Goal: Answer question/provide support: Share knowledge or assist other users

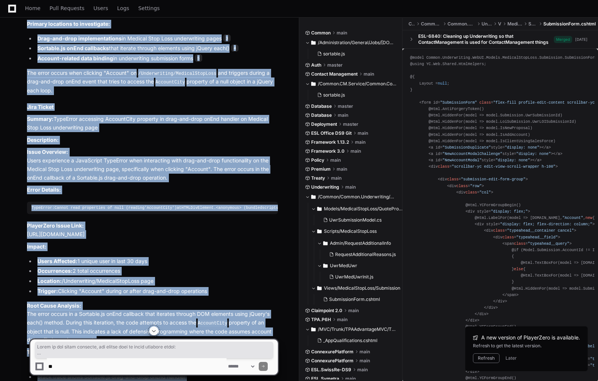
scroll to position [1005, 0]
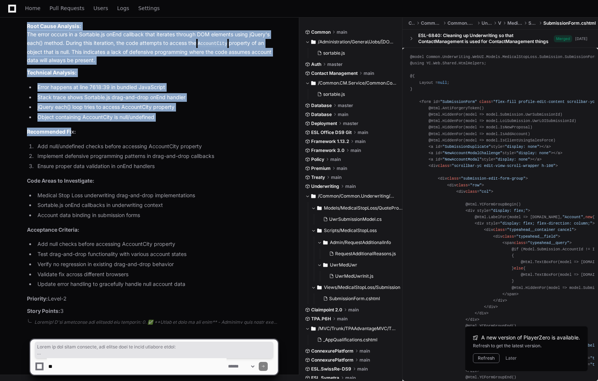
drag, startPoint x: 27, startPoint y: 52, endPoint x: 87, endPoint y: 304, distance: 258.9
click at [87, 304] on article "Code Investigation Based on the error analysis, you should look in these specif…" at bounding box center [152, 15] width 251 height 599
copy article "Based on the error analysis, you should look in these specific areas: Primary l…"
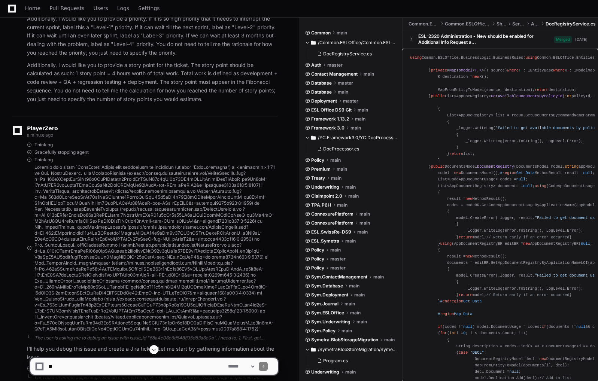
scroll to position [309, 0]
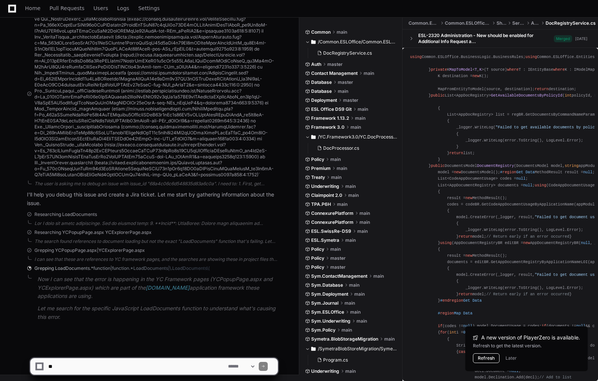
click at [488, 358] on button "Refresh" at bounding box center [486, 358] width 27 height 10
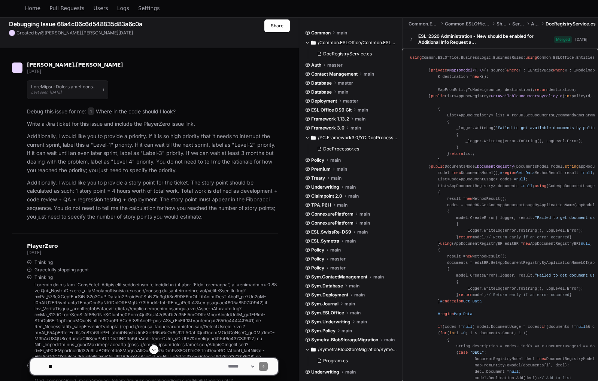
scroll to position [31, 0]
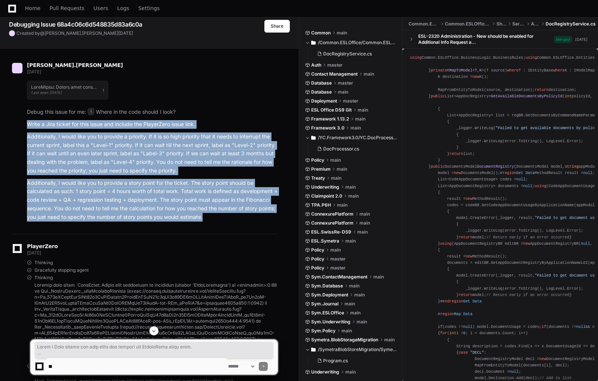
drag, startPoint x: 209, startPoint y: 219, endPoint x: 24, endPoint y: 125, distance: 206.8
click at [24, 125] on div "Write a Jira ticket for this issue and include the PlayerZero issue link. Addit…" at bounding box center [145, 170] width 266 height 101
copy article "Write a Jira ticket for this issue and include the PlayerZero issue link. Addit…"
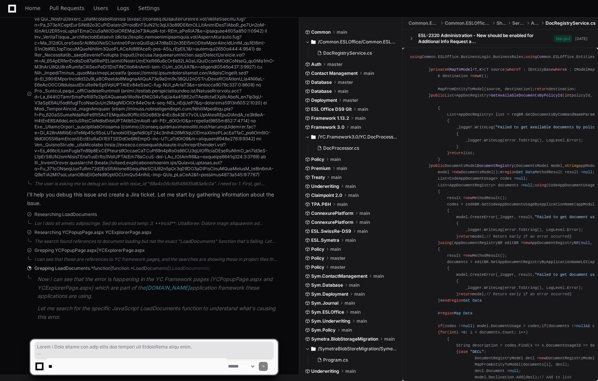
click at [91, 359] on textarea at bounding box center [137, 366] width 180 height 16
paste textarea "**********"
type textarea "**********"
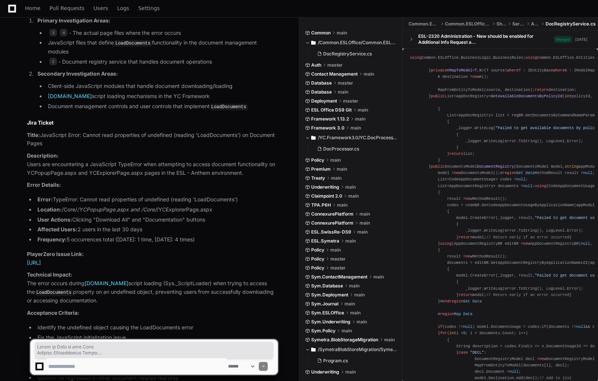
scroll to position [1014, 0]
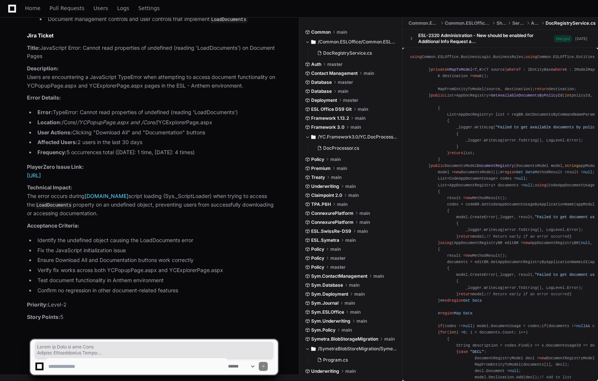
drag, startPoint x: 27, startPoint y: 157, endPoint x: 76, endPoint y: 314, distance: 164.7
click at [76, 314] on article "Based on my analysis of the issue, here's where you should look in the code and…" at bounding box center [152, 111] width 251 height 421
copy article "Where to Look in the Code Primary Investigation Areas: 3 4 - The actual page fi…"
click at [252, 122] on li "Location: /Core/ /YCPopupPage.aspx and /Core/ /YCExplorerPage.aspx" at bounding box center [156, 122] width 242 height 9
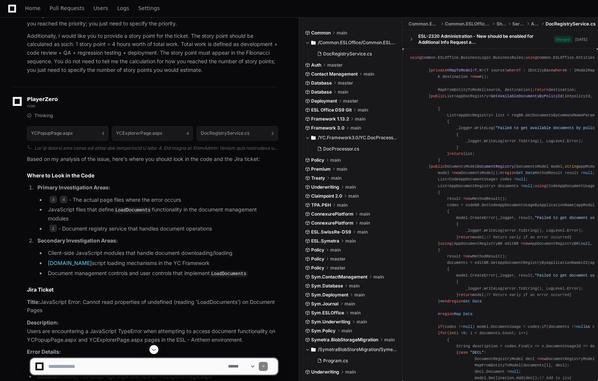
scroll to position [755, 0]
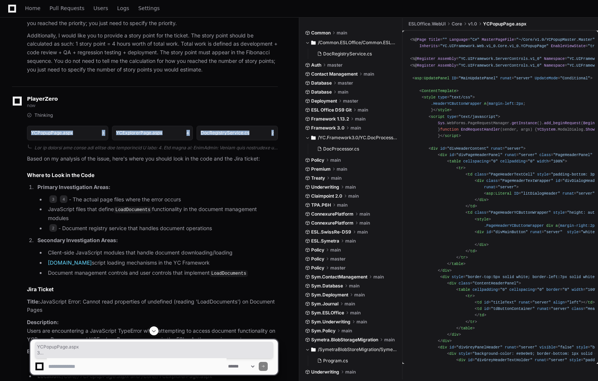
drag, startPoint x: 281, startPoint y: 145, endPoint x: 26, endPoint y: 140, distance: 254.9
copy div "YCPopupPage.aspx 3 YCExplorerPage.aspx 4 DocRegistryService.cs 2"
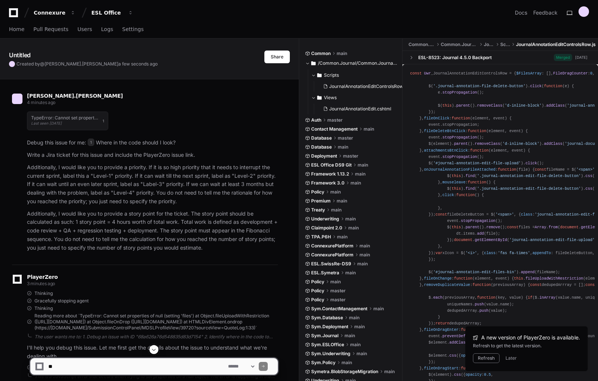
click at [182, 203] on p "Additionally, I would like you to provide a priority. If it is so high priority…" at bounding box center [152, 184] width 251 height 43
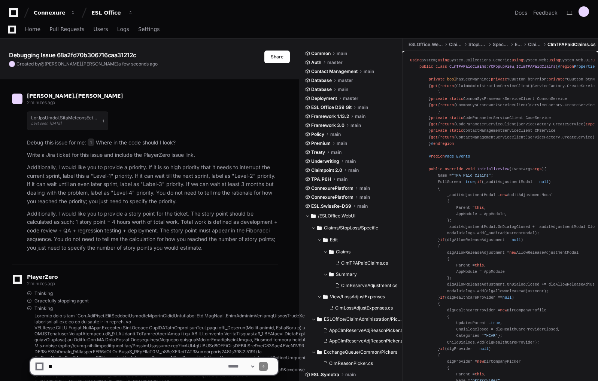
scroll to position [1380, 0]
